Goal: Task Accomplishment & Management: Manage account settings

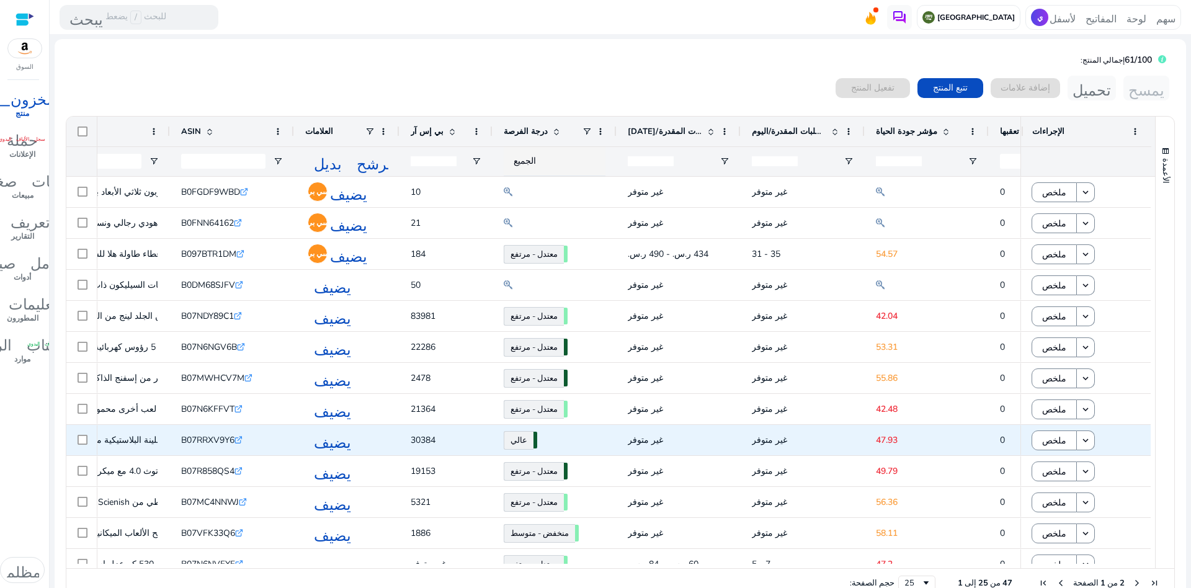
scroll to position [0, 205]
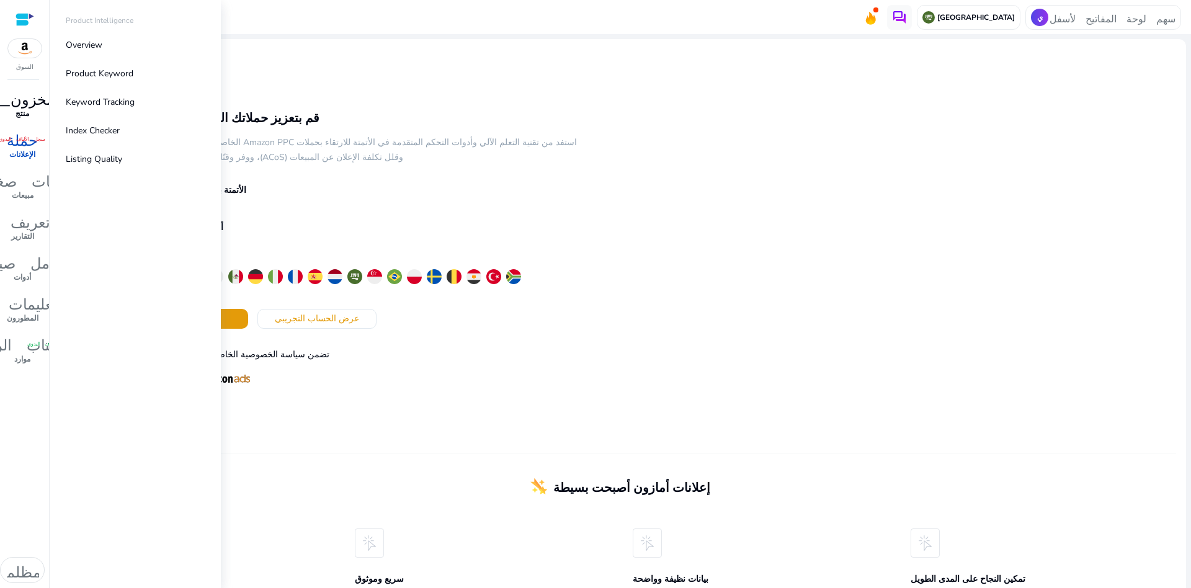
click at [24, 112] on font "منتج" at bounding box center [23, 114] width 14 height 10
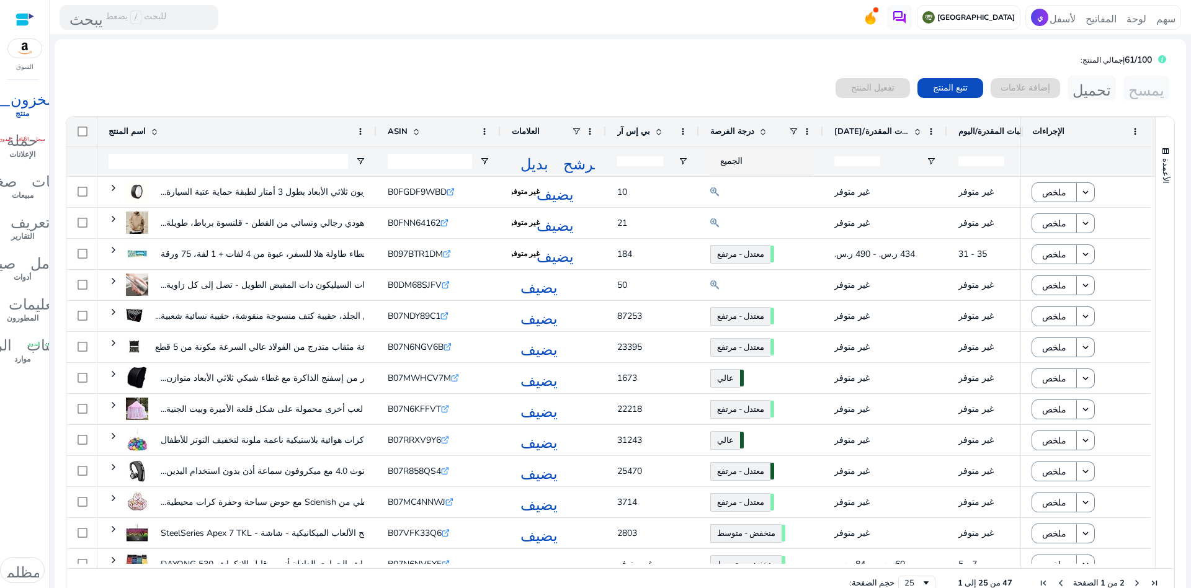
click at [729, 128] on font "درجة الفرصة" at bounding box center [732, 131] width 44 height 11
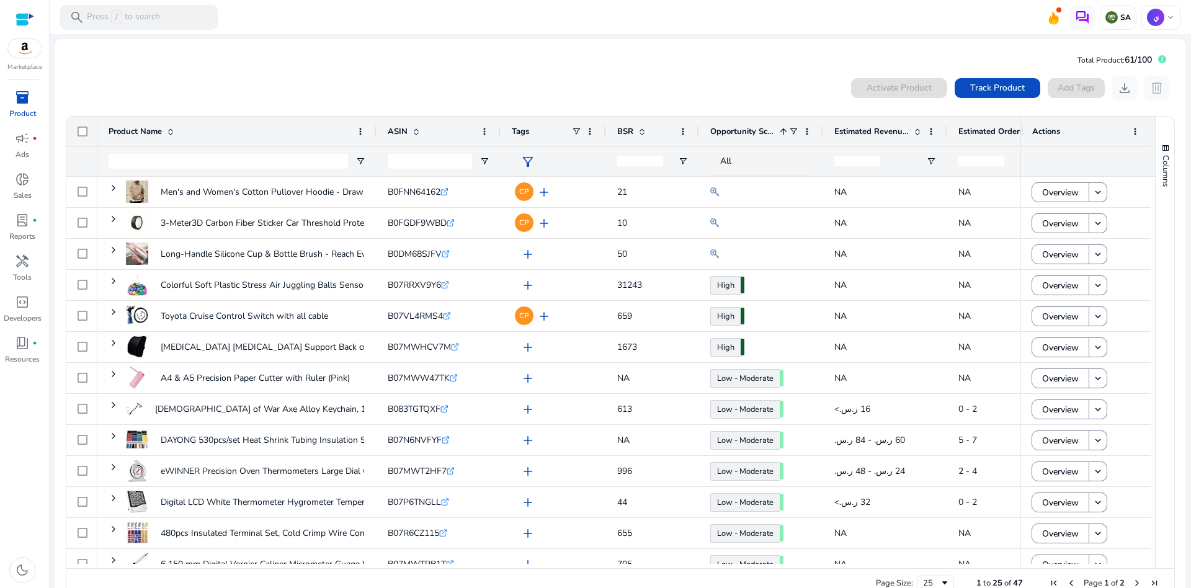
click at [691, 73] on div "0 products selected Activate Product Track Product Add Tags download delete Pre…" at bounding box center [619, 337] width 1111 height 535
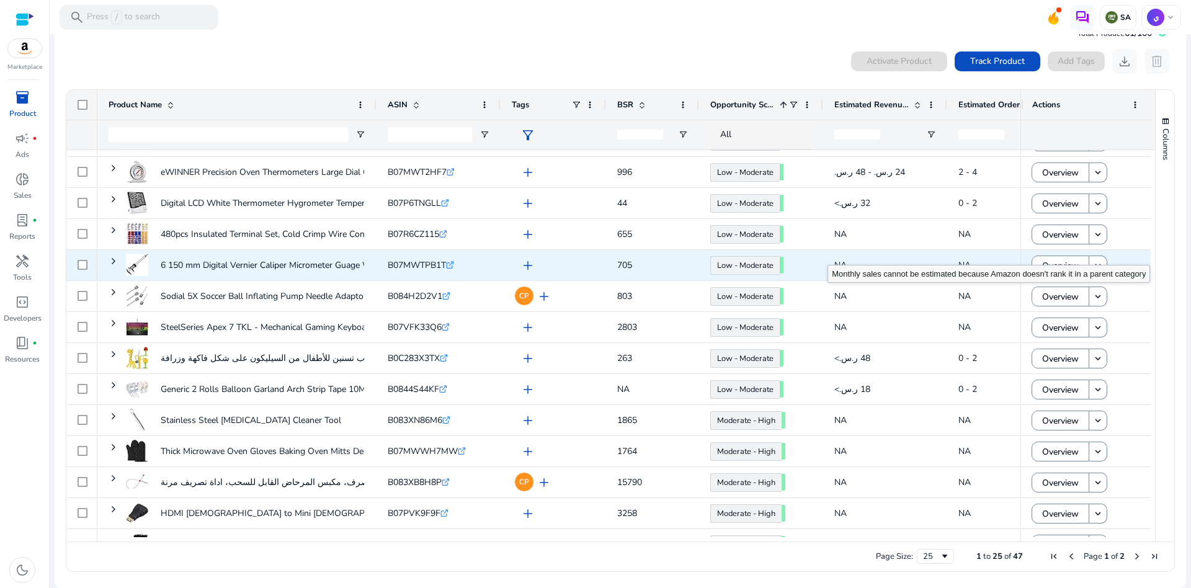
scroll to position [226, 0]
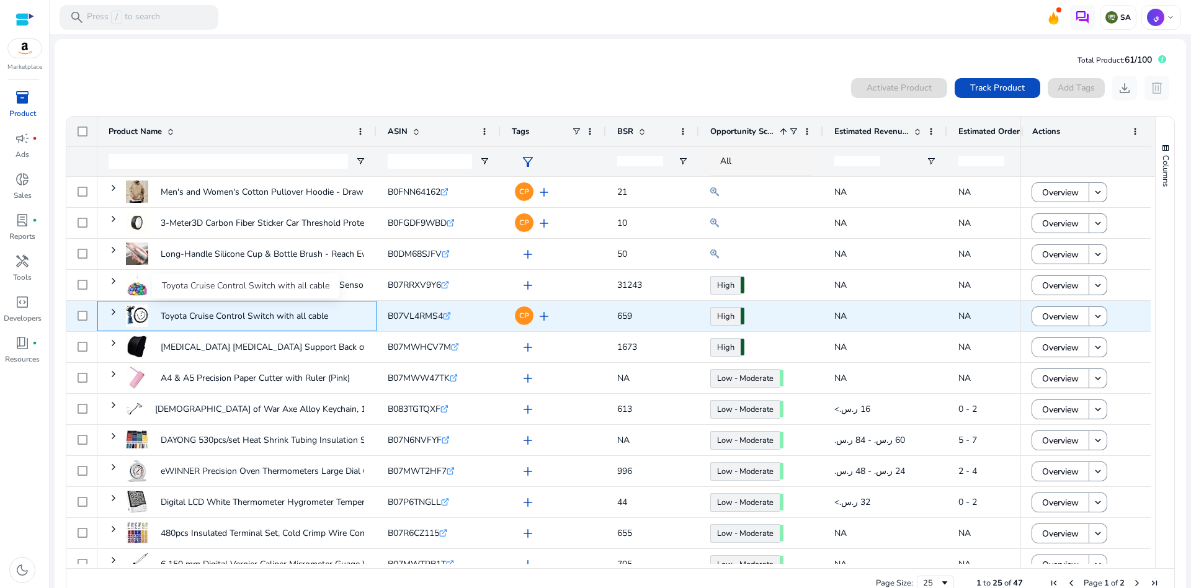
click at [185, 315] on p "Toyota Cruise Control Switch with all cable" at bounding box center [244, 315] width 167 height 25
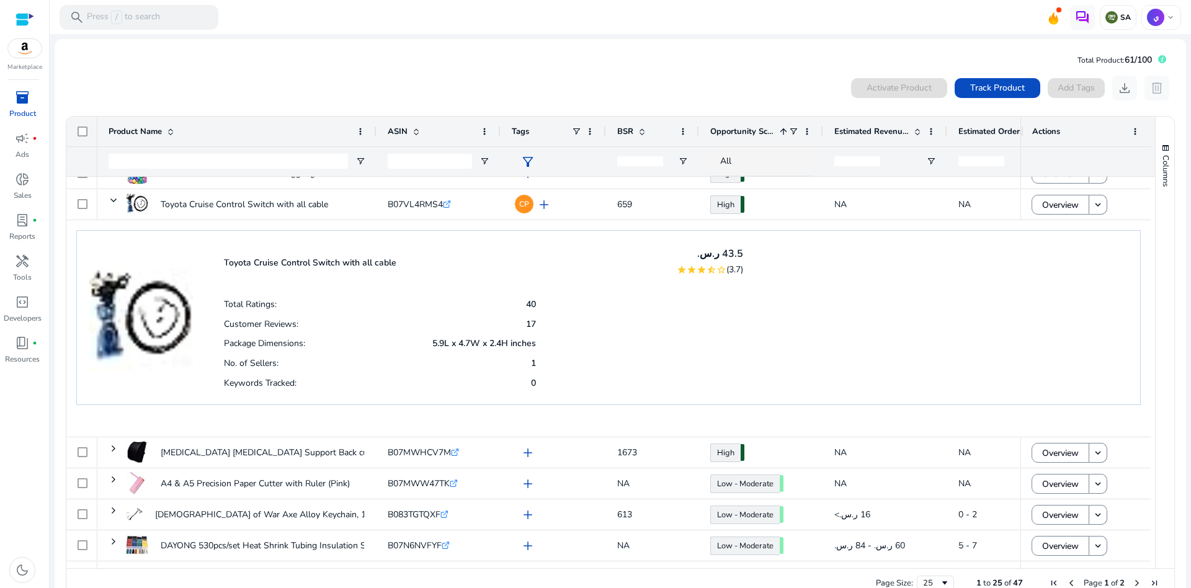
click at [130, 331] on img at bounding box center [141, 307] width 104 height 128
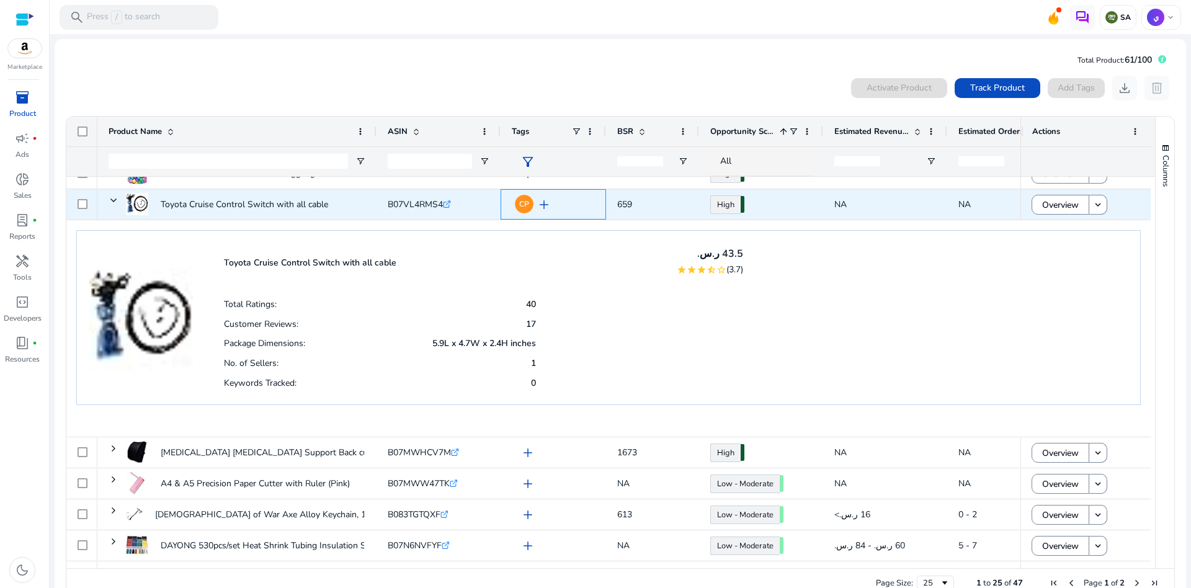
click at [592, 208] on div "CP add" at bounding box center [556, 204] width 77 height 23
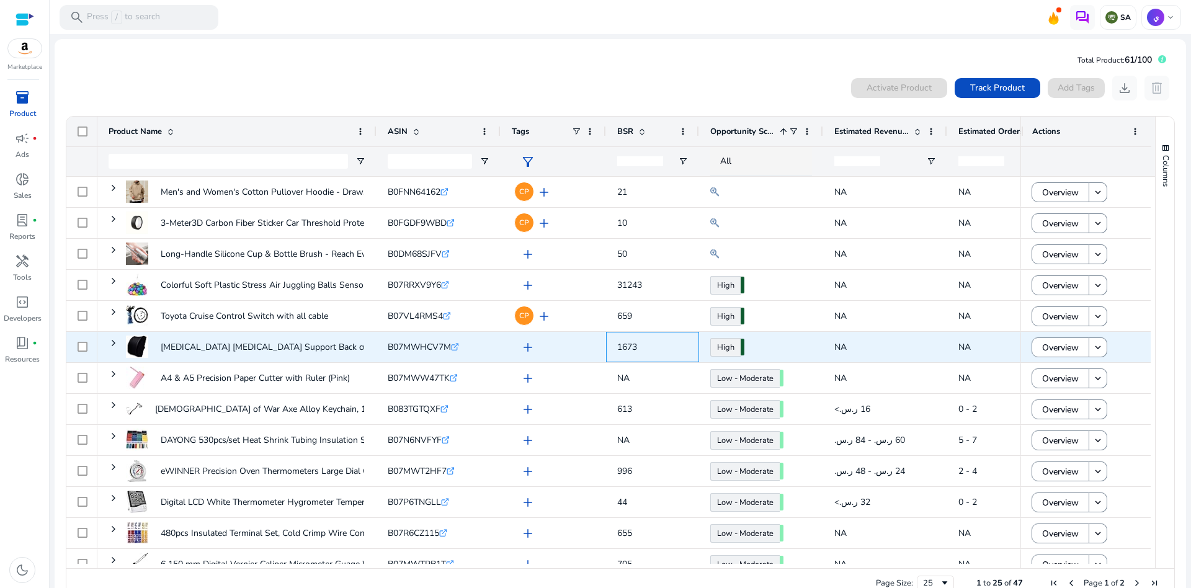
click at [622, 348] on span "1673" at bounding box center [627, 347] width 20 height 12
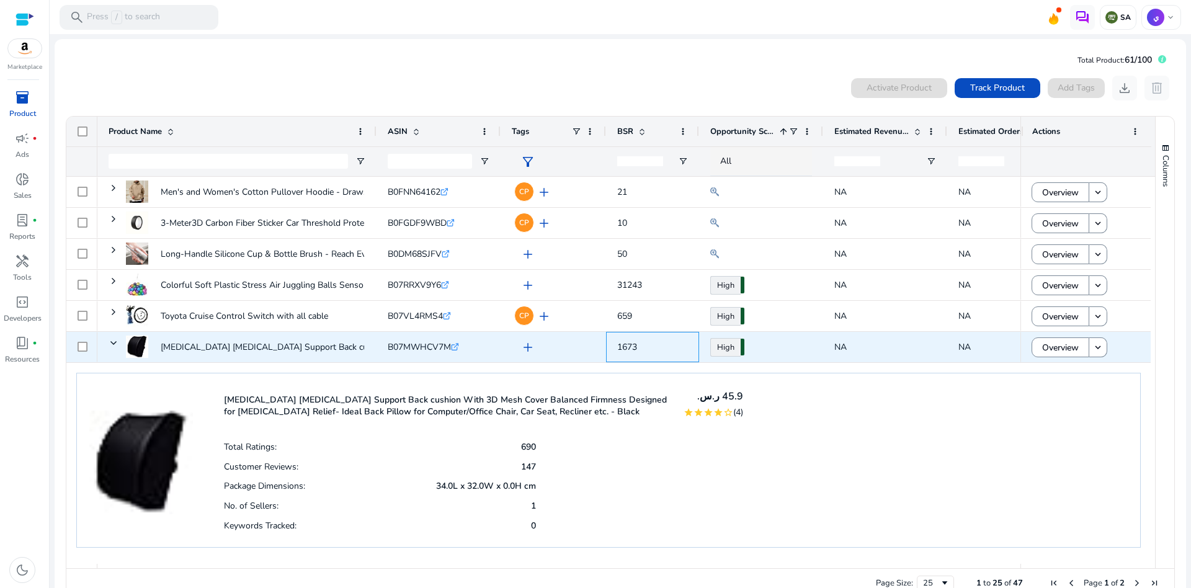
click at [622, 348] on span "1673" at bounding box center [627, 347] width 20 height 12
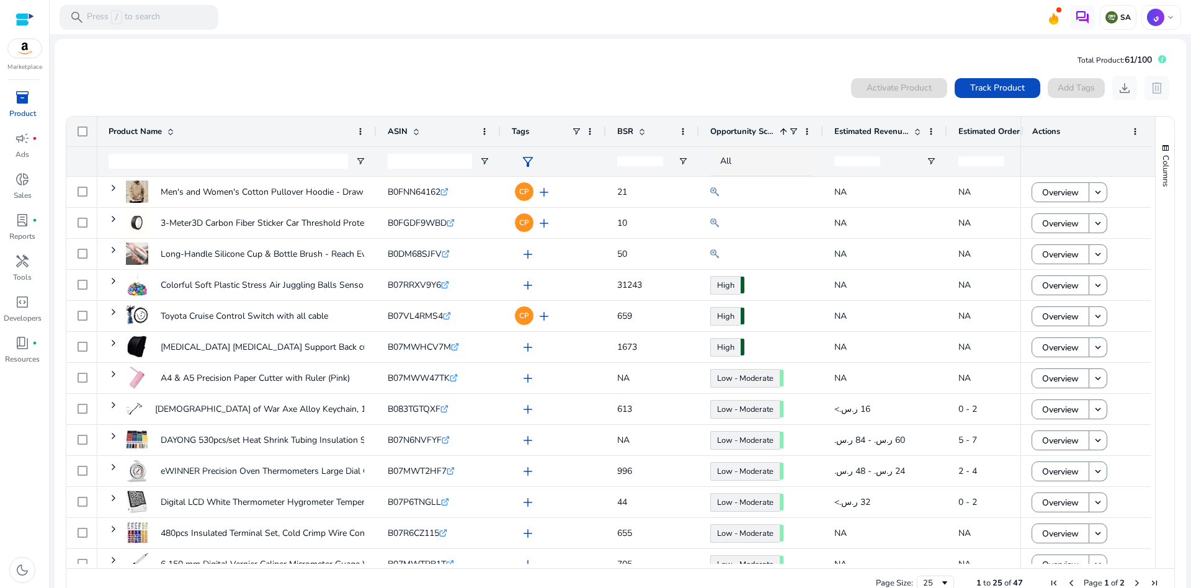
click at [747, 126] on span "Opportunity Score" at bounding box center [742, 131] width 64 height 11
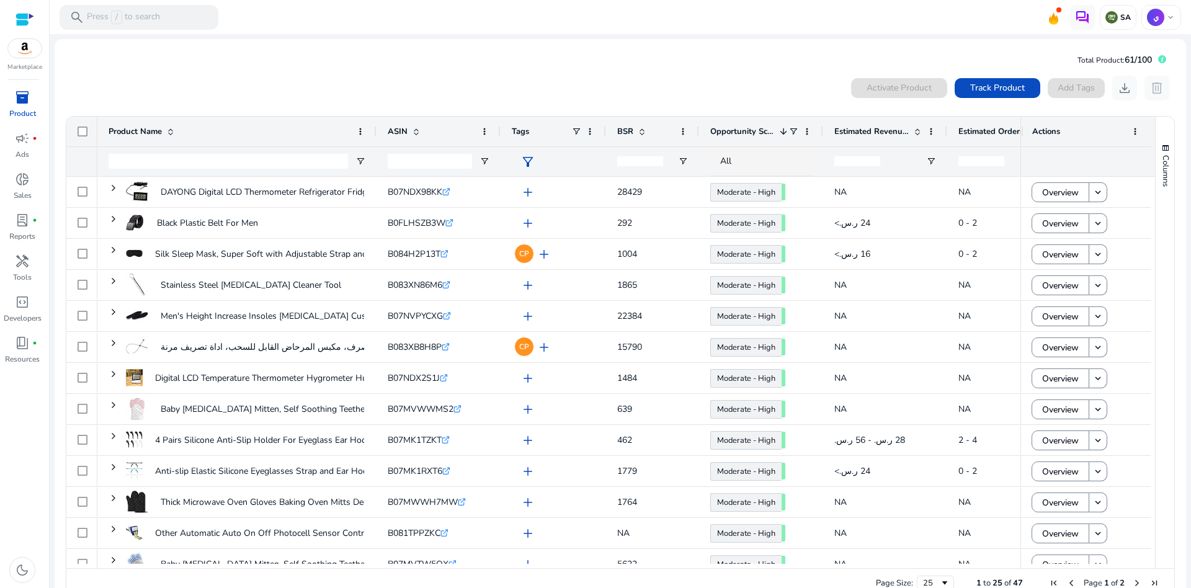
click at [747, 126] on span "Opportunity Score" at bounding box center [742, 131] width 64 height 11
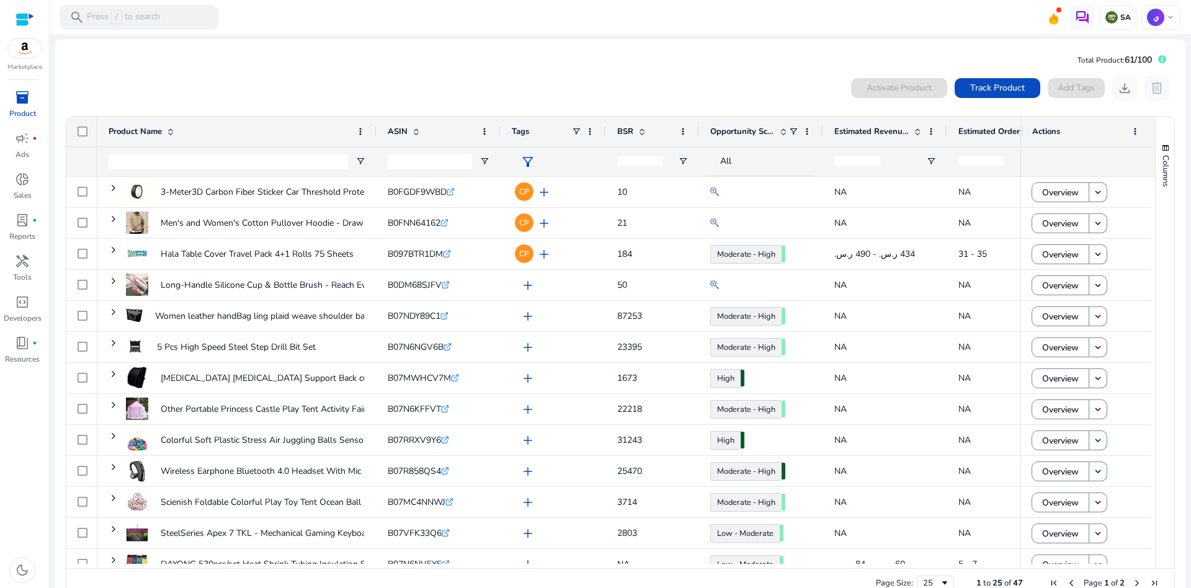
click at [747, 126] on span "Opportunity Score" at bounding box center [742, 131] width 64 height 11
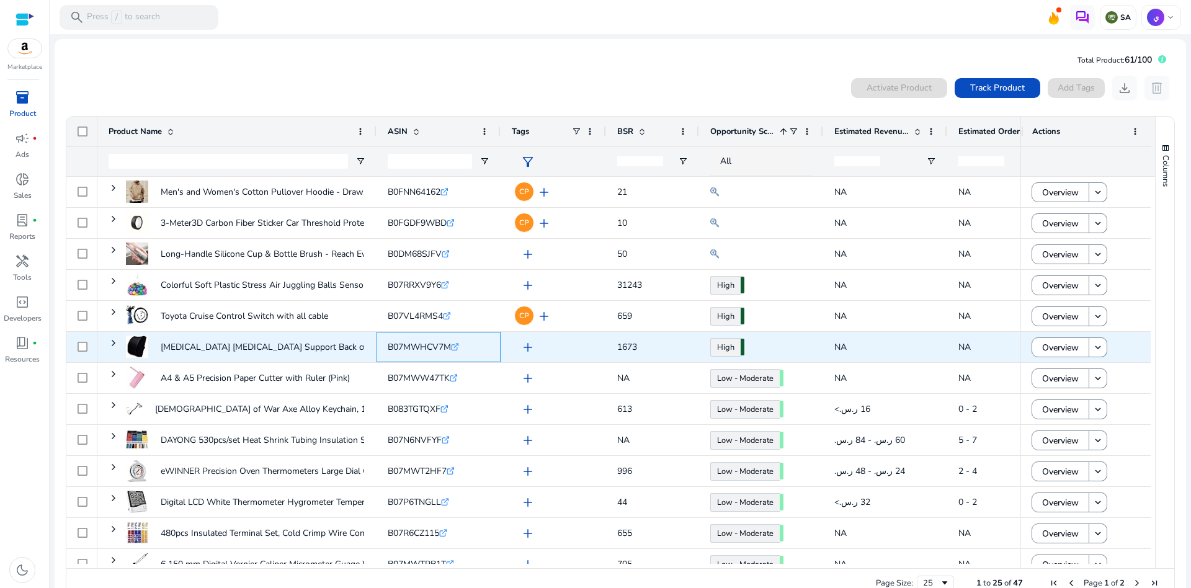
click at [410, 346] on span "B07MWHCV7M" at bounding box center [419, 347] width 63 height 12
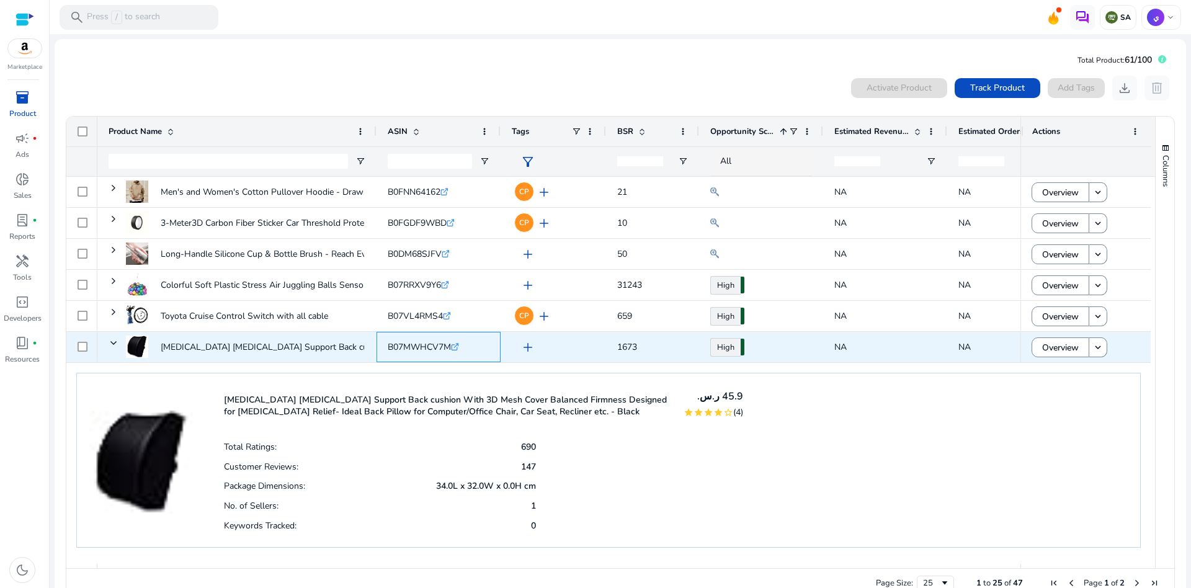
click at [410, 346] on span "B07MWHCV7M" at bounding box center [419, 347] width 63 height 12
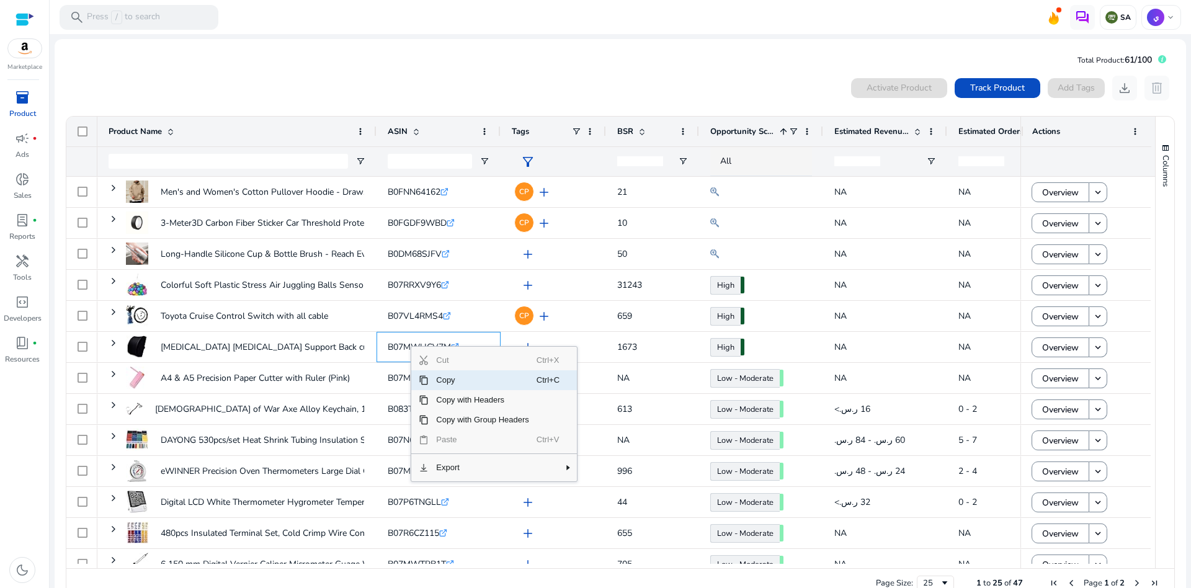
click at [453, 379] on span "Copy" at bounding box center [482, 380] width 108 height 20
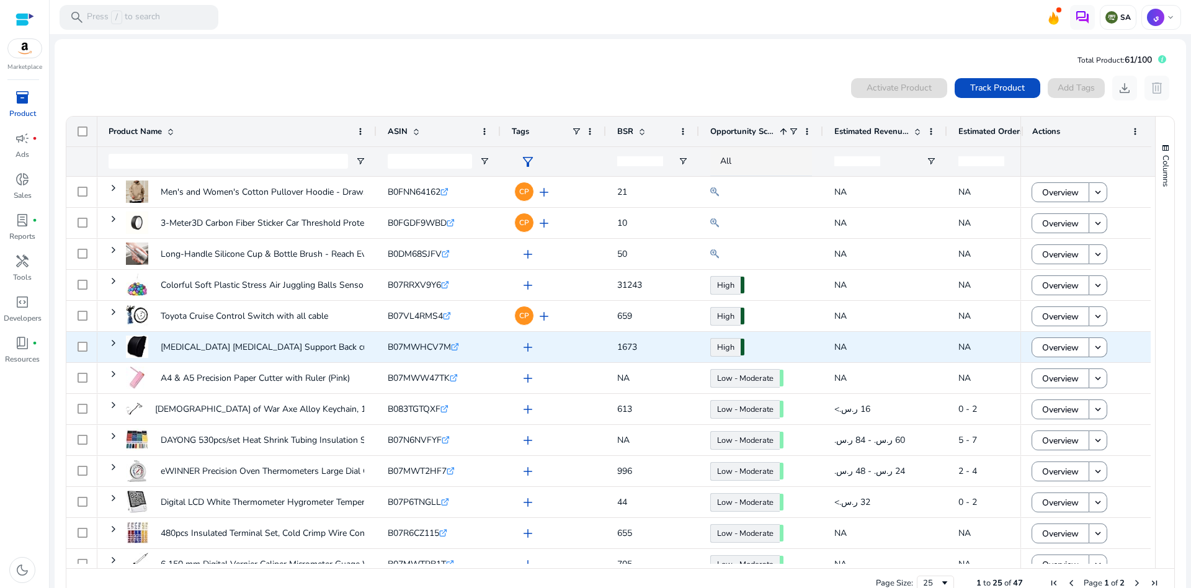
click at [113, 341] on span at bounding box center [114, 343] width 10 height 10
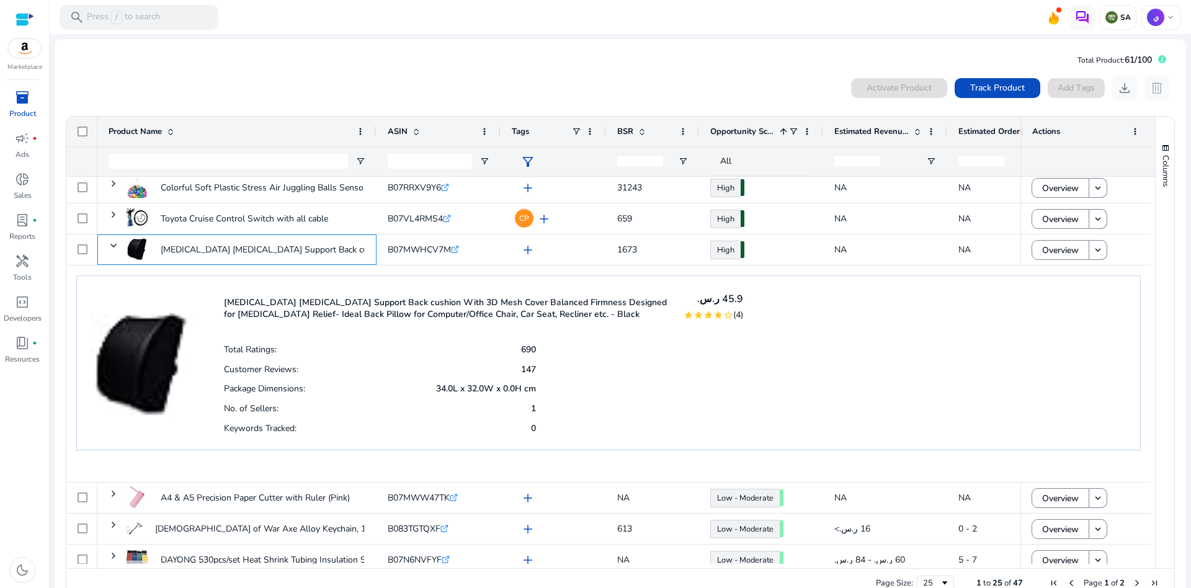
scroll to position [106, 0]
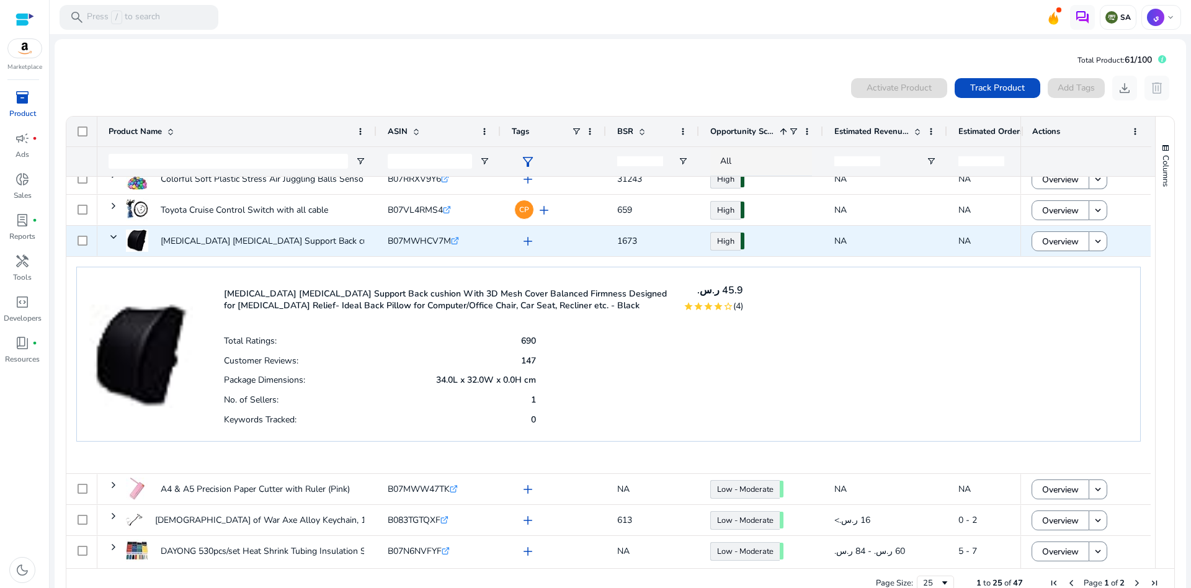
click at [456, 237] on icon ".st0{fill:#2c8af8}" at bounding box center [455, 241] width 8 height 8
